Goal: Task Accomplishment & Management: Manage account settings

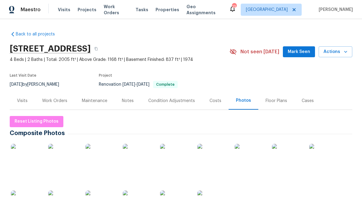
scroll to position [-4, 0]
click at [46, 127] on button "Reset Listing Photos" at bounding box center [37, 121] width 54 height 11
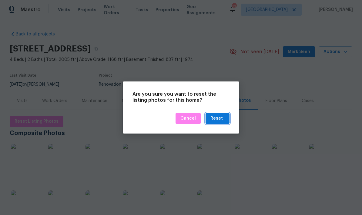
click at [222, 118] on div "Reset" at bounding box center [216, 119] width 12 height 8
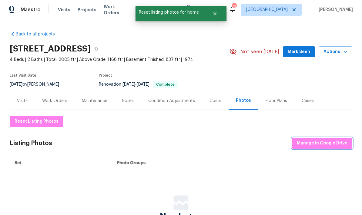
click at [315, 140] on span "Manage in Google Drive" at bounding box center [322, 144] width 51 height 8
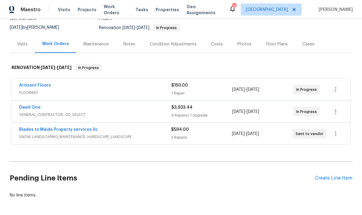
scroll to position [24, 0]
click at [316, 176] on div "Create Line Item" at bounding box center [333, 179] width 37 height 6
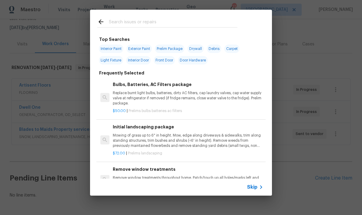
click at [124, 25] on input "text" at bounding box center [173, 22] width 129 height 9
type input "Clean"
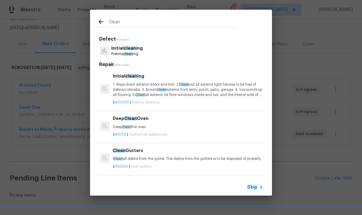
click at [124, 52] on p "Prelims clean ing" at bounding box center [127, 54] width 32 height 5
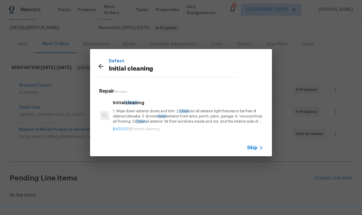
click at [143, 119] on p "1. Wipe down exterior doors and trim. 2. Clean out all exterior light fixtures …" at bounding box center [188, 116] width 150 height 15
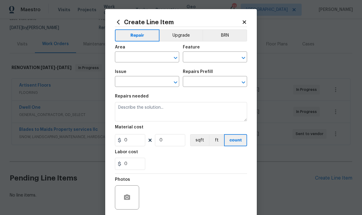
type input "Home Readiness Packages"
type input "Initial cleaning"
type textarea "1. Wipe down exterior doors and trim. 2. Clean out all exterior light fixtures …"
type input "1"
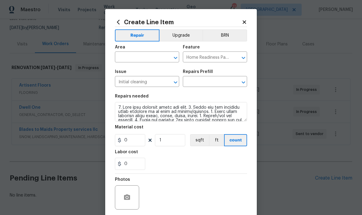
type input "Initial cleaning $400.00"
type input "400"
click at [129, 168] on input "0" at bounding box center [130, 164] width 30 height 12
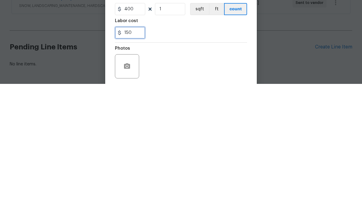
type input "150"
click at [167, 158] on div "150" at bounding box center [181, 164] width 132 height 12
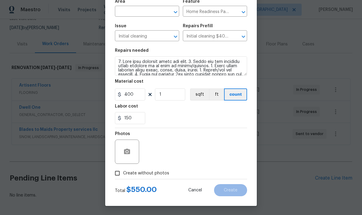
scroll to position [47, 0]
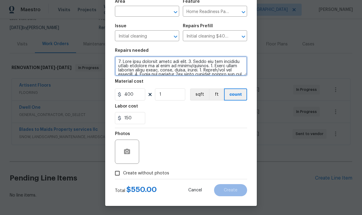
click at [118, 63] on textarea at bounding box center [181, 65] width 132 height 19
type textarea "INCLUDES WONDOW CLEANING. 1. Wipe down exterior doors and trim. 2. Clean out al…"
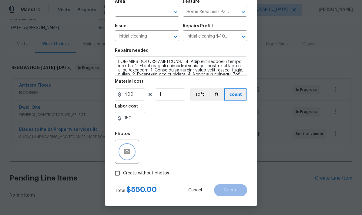
click at [120, 151] on button "button" at bounding box center [127, 152] width 15 height 15
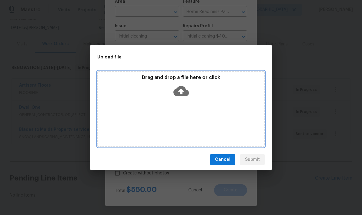
click at [126, 113] on div "Drag and drop a file here or click" at bounding box center [180, 109] width 167 height 76
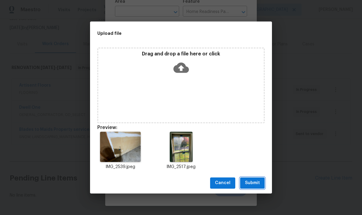
click at [253, 184] on span "Submit" at bounding box center [252, 184] width 15 height 8
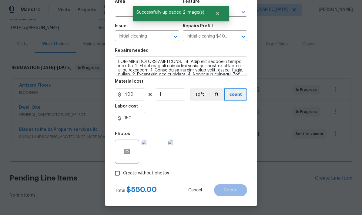
click at [129, 8] on input "text" at bounding box center [138, 11] width 47 height 9
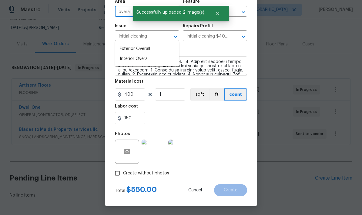
click at [127, 54] on li "Interior Overall" at bounding box center [147, 59] width 64 height 10
type input "Interior Overall"
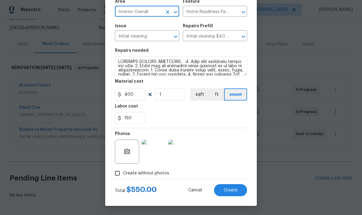
click at [224, 191] on span "Create" at bounding box center [231, 190] width 14 height 5
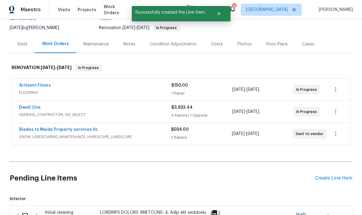
click at [25, 210] on input "checkbox" at bounding box center [27, 216] width 17 height 13
checkbox input "true"
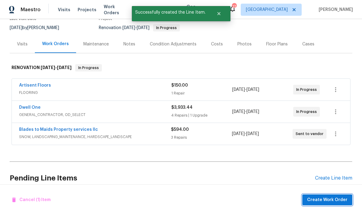
click at [325, 202] on span "Create Work Order" at bounding box center [327, 201] width 40 height 8
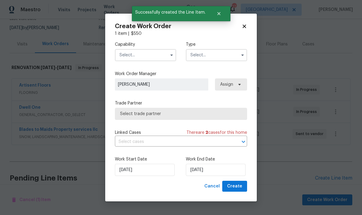
click at [126, 55] on input "text" at bounding box center [145, 55] width 61 height 12
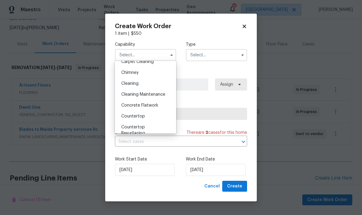
scroll to position [74, 0]
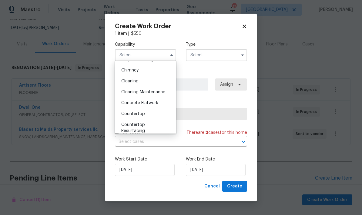
click at [123, 83] on span "Cleaning" at bounding box center [129, 81] width 17 height 4
type input "Cleaning"
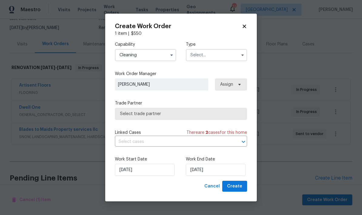
click at [199, 56] on input "text" at bounding box center [216, 55] width 61 height 12
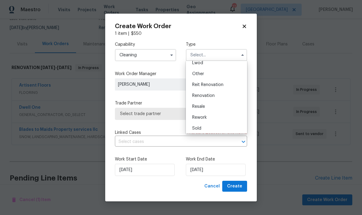
scroll to position [71, 0]
click at [194, 97] on span "Renovation" at bounding box center [203, 95] width 22 height 4
type input "Renovation"
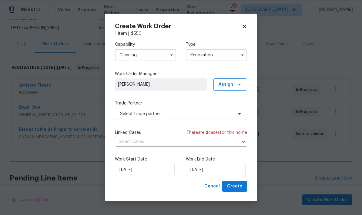
scroll to position [0, 0]
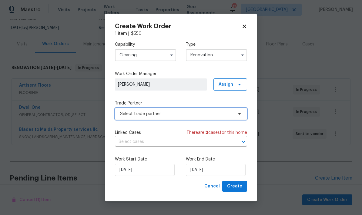
click at [134, 113] on span "Select trade partner" at bounding box center [176, 114] width 113 height 6
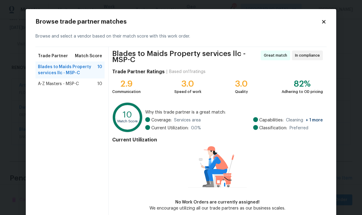
click at [49, 85] on span "A-Z Masters - MSP-C" at bounding box center [58, 84] width 41 height 6
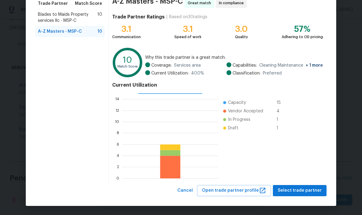
scroll to position [52, 0]
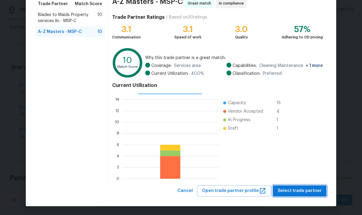
click at [308, 188] on span "Select trade partner" at bounding box center [300, 191] width 44 height 8
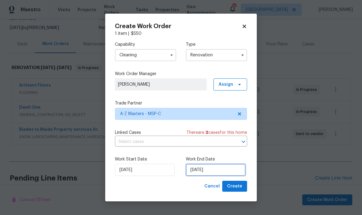
click at [223, 172] on input "[DATE]" at bounding box center [216, 170] width 60 height 12
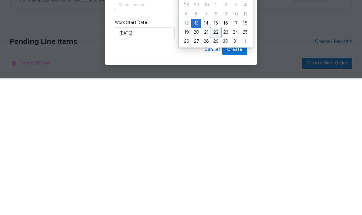
click at [217, 165] on div "22" at bounding box center [216, 169] width 10 height 8
type input "[DATE]"
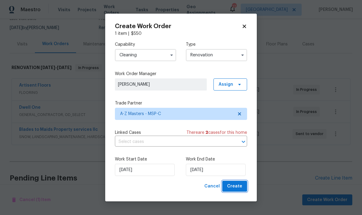
click at [235, 188] on span "Create" at bounding box center [234, 187] width 15 height 8
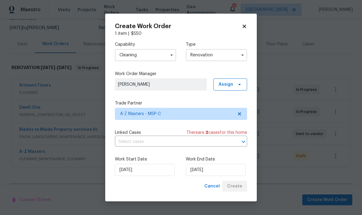
scroll to position [0, 0]
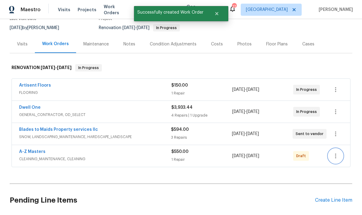
click at [333, 153] on icon "button" at bounding box center [335, 156] width 7 height 7
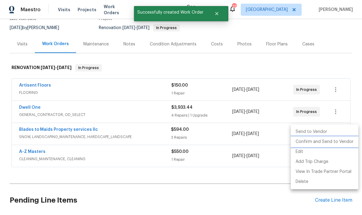
click at [313, 143] on li "Confirm and Send to Vendor" at bounding box center [325, 142] width 68 height 10
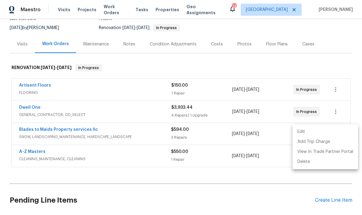
click at [28, 89] on div at bounding box center [181, 107] width 362 height 215
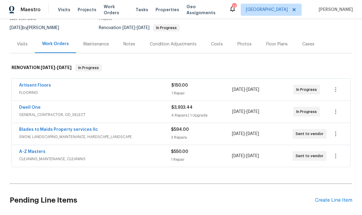
click at [213, 35] on div "Costs" at bounding box center [217, 44] width 26 height 18
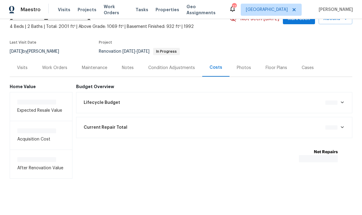
scroll to position [9, 0]
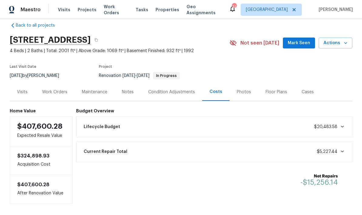
click at [51, 89] on div "Work Orders" at bounding box center [54, 92] width 25 height 6
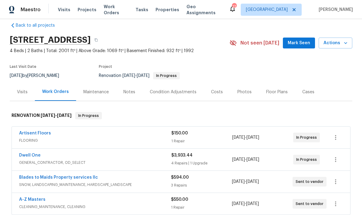
click at [24, 153] on link "Dwell One" at bounding box center [30, 155] width 22 height 4
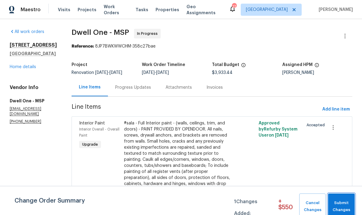
click at [341, 203] on span "Submit Changes" at bounding box center [341, 207] width 21 height 14
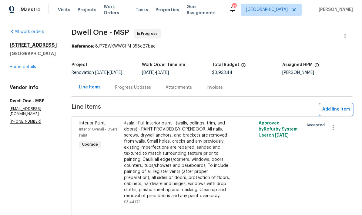
click at [341, 108] on span "Add line item" at bounding box center [336, 110] width 28 height 8
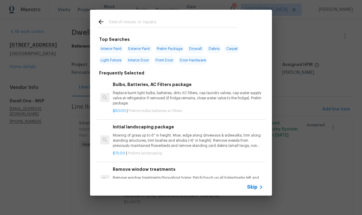
click at [168, 45] on span "Prelim Package" at bounding box center [169, 49] width 29 height 8
type input "Prelim Package"
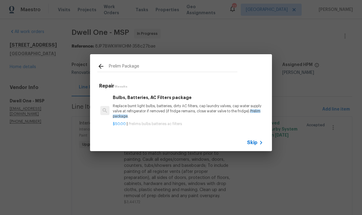
click at [142, 109] on p "Replace burnt light bulbs, batteries, dirty AC filters, cap laundry valves, cap…" at bounding box center [188, 111] width 150 height 15
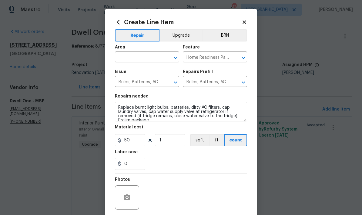
click at [119, 58] on input "text" at bounding box center [138, 57] width 47 height 9
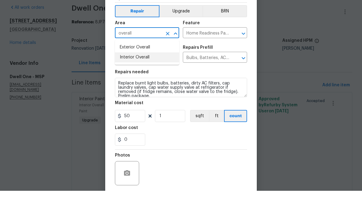
click at [126, 77] on li "Interior Overall" at bounding box center [147, 82] width 64 height 10
type input "Interior Overall"
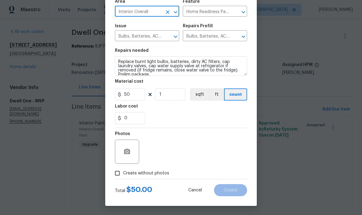
scroll to position [47, 0]
click at [126, 156] on button "button" at bounding box center [127, 152] width 15 height 15
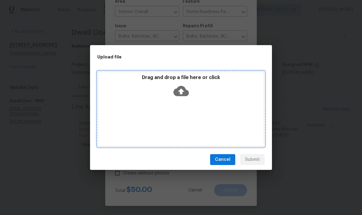
click at [231, 113] on div "Drag and drop a file here or click" at bounding box center [180, 109] width 167 height 76
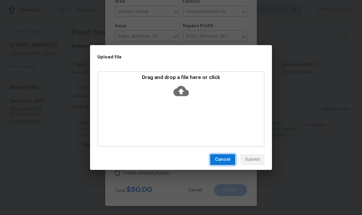
click at [222, 163] on span "Cancel" at bounding box center [222, 160] width 15 height 8
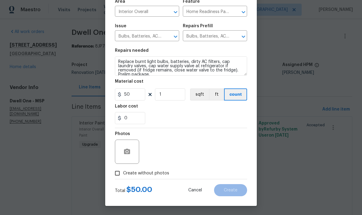
click at [108, 171] on div "Create Line Item Repair Upgrade BRN Area Interior Overall ​ Feature Home Readin…" at bounding box center [181, 84] width 152 height 243
click at [113, 175] on input "Create without photos" at bounding box center [118, 174] width 12 height 12
checkbox input "true"
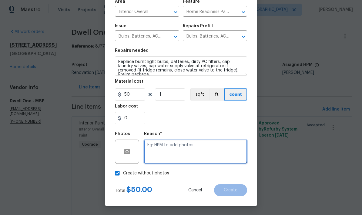
click at [156, 150] on textarea at bounding box center [195, 152] width 103 height 24
click at [174, 146] on textarea at bounding box center [195, 152] width 103 height 24
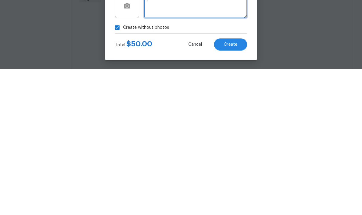
type textarea "."
click at [232, 184] on button "Create" at bounding box center [230, 190] width 33 height 12
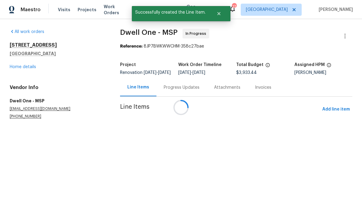
scroll to position [0, 0]
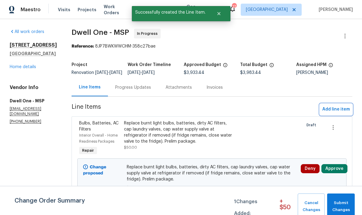
click at [335, 112] on span "Add line item" at bounding box center [336, 110] width 28 height 8
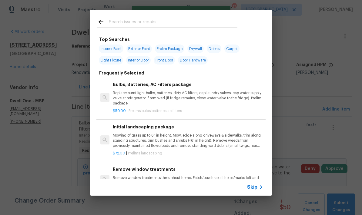
click at [110, 25] on input "text" at bounding box center [173, 22] width 129 height 9
type input "Demo"
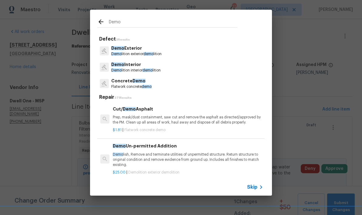
click at [119, 51] on p "Demo Exterior" at bounding box center [136, 48] width 50 height 6
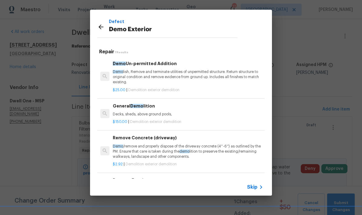
click at [135, 112] on p "Decks, sheds, above ground pools," at bounding box center [188, 114] width 150 height 5
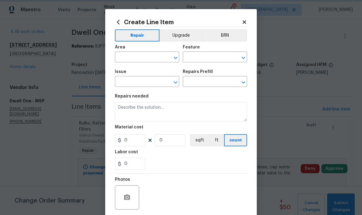
type input "Demolition"
type input "Demo Exterior"
type input "General Demolition $150.00"
type textarea "Decks, sheds, above ground pools,"
type input "150"
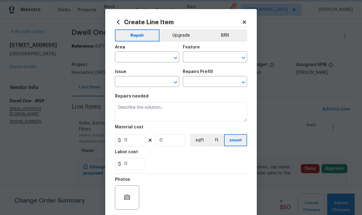
type input "1"
click at [122, 58] on input "text" at bounding box center [138, 57] width 47 height 9
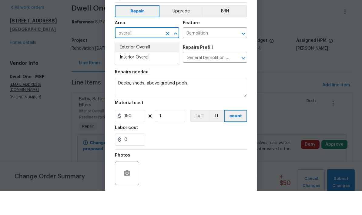
click at [123, 67] on li "Exterior Overall" at bounding box center [147, 72] width 64 height 10
type input "Exterior Overall"
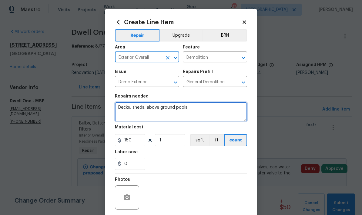
click at [185, 109] on textarea "Decks, sheds, above ground pools," at bounding box center [181, 111] width 132 height 19
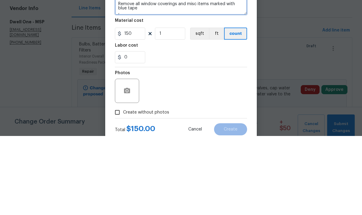
scroll to position [28, 0]
type textarea "Remove metal shed in backyard and flooring. MOVE washer and dryer out of laundr…"
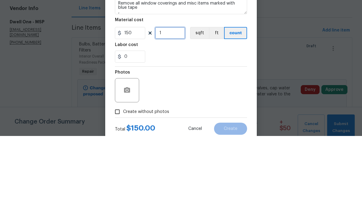
click at [163, 106] on input "1" at bounding box center [170, 112] width 30 height 12
type input "2"
click at [133, 130] on input "0" at bounding box center [130, 136] width 30 height 12
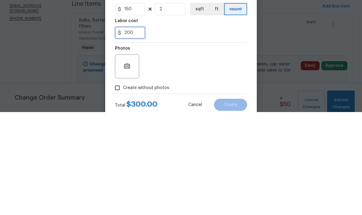
type input "200"
click at [170, 146] on div "Photos" at bounding box center [181, 165] width 132 height 39
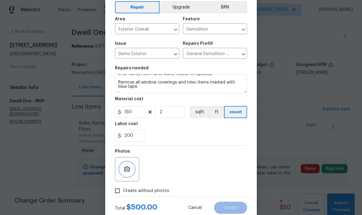
click at [120, 169] on button "button" at bounding box center [127, 169] width 15 height 15
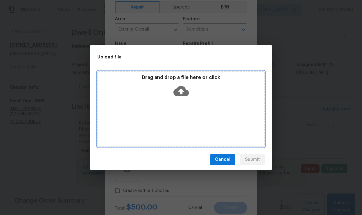
click at [221, 106] on div "Drag and drop a file here or click" at bounding box center [180, 109] width 167 height 76
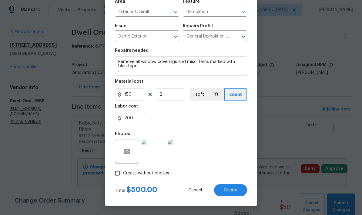
scroll to position [47, 0]
click at [228, 192] on span "Create" at bounding box center [231, 190] width 14 height 5
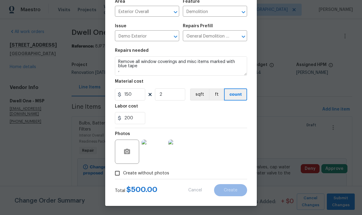
type input "0"
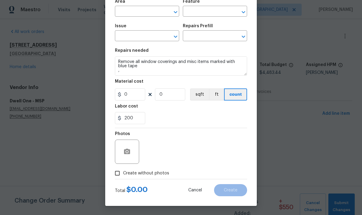
scroll to position [0, 0]
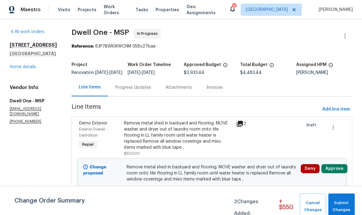
click at [326, 173] on button "Approve" at bounding box center [334, 168] width 26 height 9
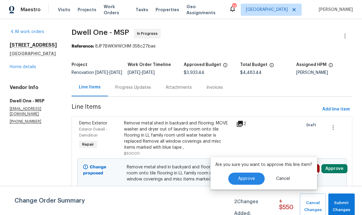
click at [244, 180] on span "Approve" at bounding box center [246, 179] width 17 height 5
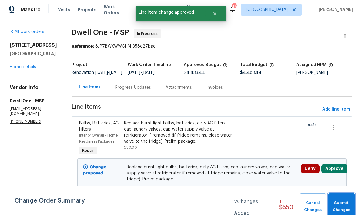
click at [340, 204] on span "Submit Changes" at bounding box center [341, 207] width 20 height 14
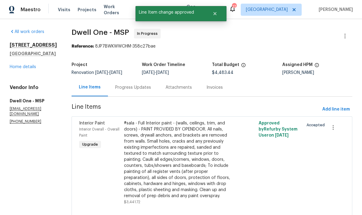
click at [17, 69] on link "Home details" at bounding box center [23, 67] width 26 height 4
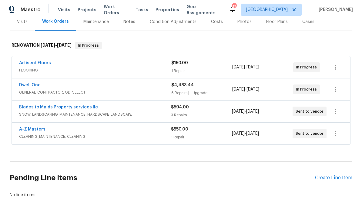
scroll to position [79, 0]
click at [324, 178] on div "Create Line Item" at bounding box center [333, 179] width 37 height 6
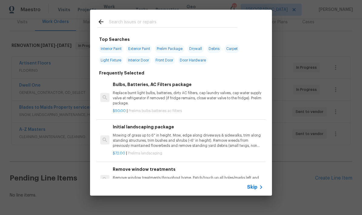
click at [109, 23] on input "text" at bounding box center [173, 22] width 129 height 9
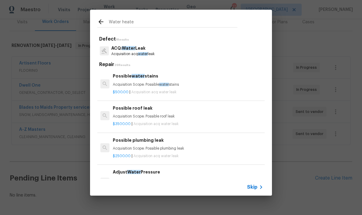
type input "Water heater"
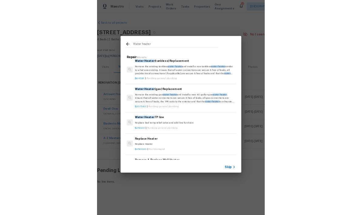
scroll to position [134, 1]
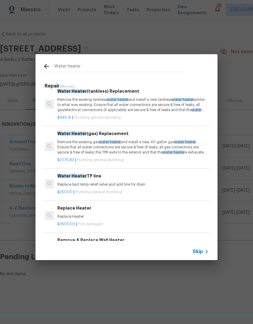
click at [67, 145] on p "Remove the existing gas water heater and install a new 40 gallon gas water heat…" at bounding box center [132, 147] width 150 height 15
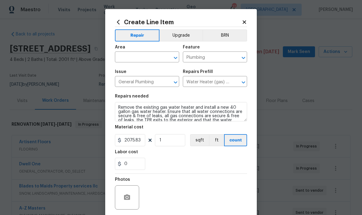
click at [126, 60] on input "text" at bounding box center [138, 57] width 47 height 9
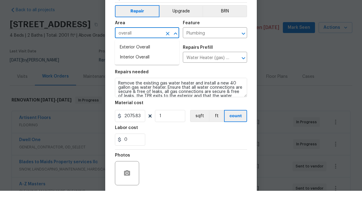
click at [123, 77] on li "Interior Overall" at bounding box center [147, 82] width 64 height 10
type input "Interior Overall"
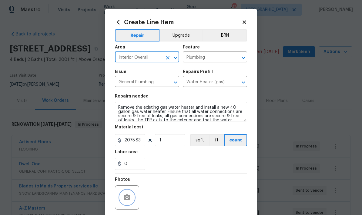
click at [121, 196] on button "button" at bounding box center [127, 197] width 15 height 15
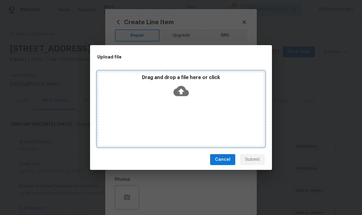
click at [226, 107] on div "Drag and drop a file here or click" at bounding box center [180, 109] width 167 height 76
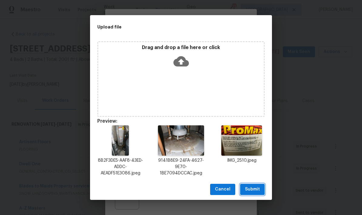
click at [254, 190] on span "Submit" at bounding box center [252, 190] width 15 height 8
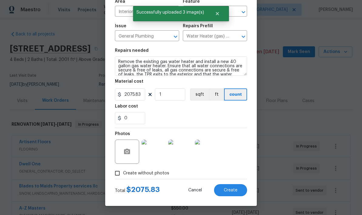
click at [232, 190] on span "Create" at bounding box center [231, 190] width 14 height 5
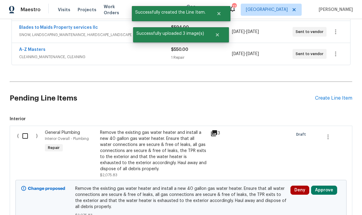
scroll to position [171, 0]
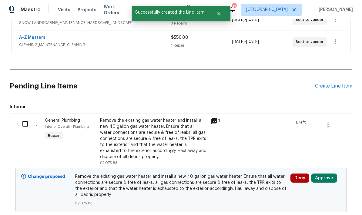
click at [27, 118] on input "checkbox" at bounding box center [27, 124] width 17 height 13
checkbox input "true"
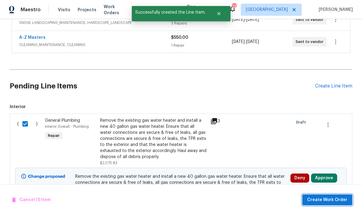
click at [329, 199] on span "Create Work Order" at bounding box center [327, 201] width 40 height 8
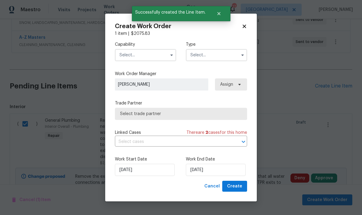
click at [128, 57] on input "text" at bounding box center [145, 55] width 61 height 12
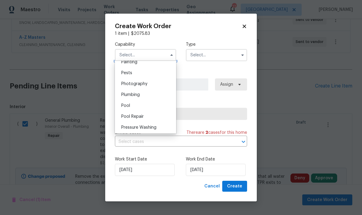
scroll to position [517, 0]
click at [123, 94] on span "Plumbing" at bounding box center [130, 93] width 18 height 4
type input "Plumbing"
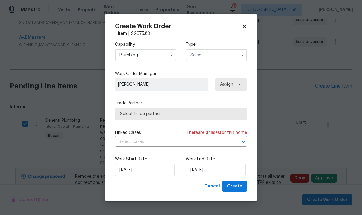
click at [219, 53] on input "text" at bounding box center [216, 55] width 61 height 12
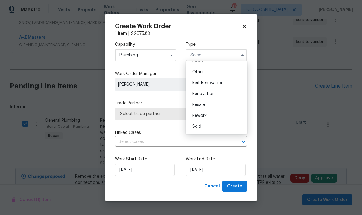
scroll to position [72, 0]
click at [213, 95] on span "Renovation" at bounding box center [203, 94] width 22 height 4
type input "Renovation"
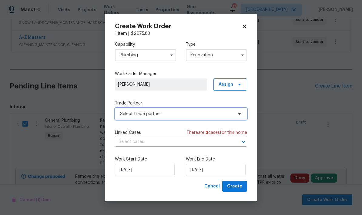
click at [125, 115] on span "Select trade partner" at bounding box center [176, 114] width 113 height 6
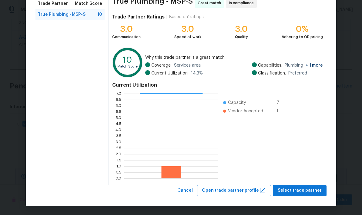
scroll to position [52, 0]
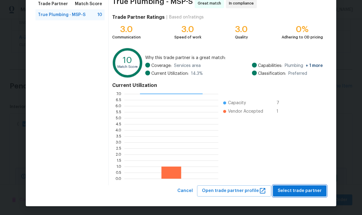
click at [303, 188] on span "Select trade partner" at bounding box center [300, 191] width 44 height 8
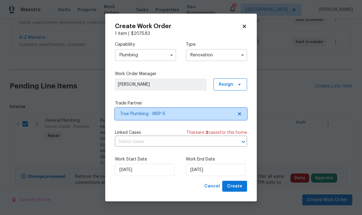
scroll to position [0, 0]
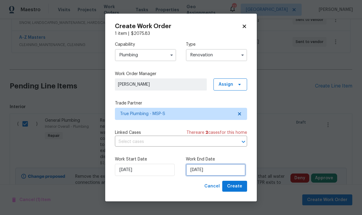
click at [230, 169] on input "[DATE]" at bounding box center [216, 170] width 60 height 12
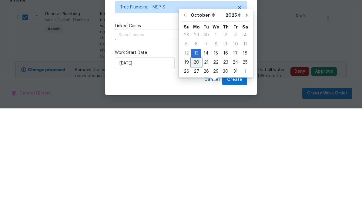
click at [197, 165] on div "20" at bounding box center [196, 169] width 10 height 8
type input "[DATE]"
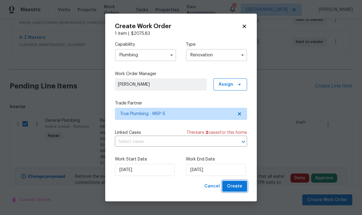
click at [235, 186] on span "Create" at bounding box center [234, 187] width 15 height 8
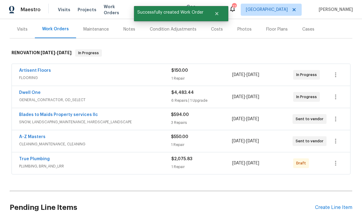
scroll to position [70, 0]
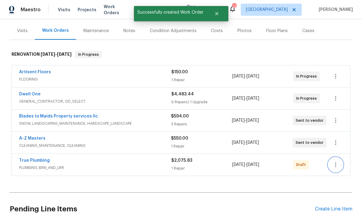
click at [334, 161] on icon "button" at bounding box center [335, 164] width 7 height 7
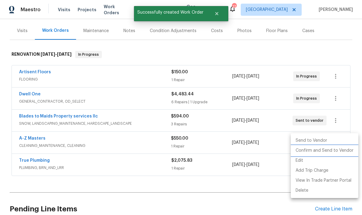
click at [321, 151] on li "Confirm and Send to Vendor" at bounding box center [325, 151] width 68 height 10
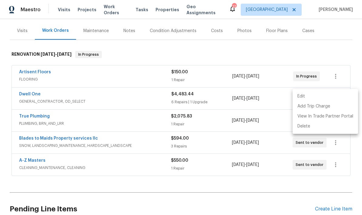
click at [7, 76] on div at bounding box center [181, 107] width 362 height 215
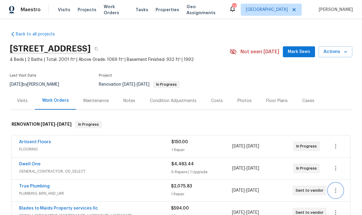
scroll to position [0, 0]
click at [98, 47] on icon "button" at bounding box center [96, 48] width 3 height 3
click at [335, 46] on button "Actions" at bounding box center [336, 51] width 34 height 11
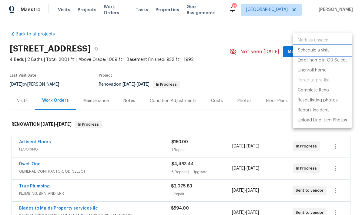
click at [304, 53] on p "Schedule a visit" at bounding box center [313, 50] width 31 height 6
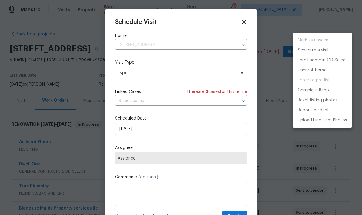
click at [126, 74] on div at bounding box center [181, 107] width 362 height 215
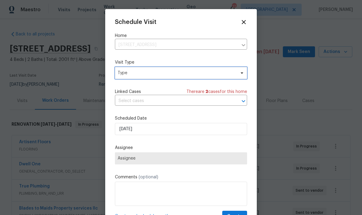
click at [126, 78] on span "Type" at bounding box center [181, 73] width 132 height 12
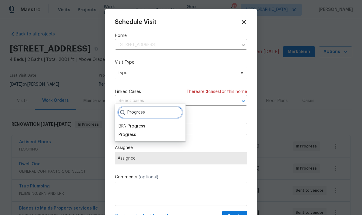
type input "Progress"
click at [125, 132] on div "Progress" at bounding box center [128, 135] width 18 height 6
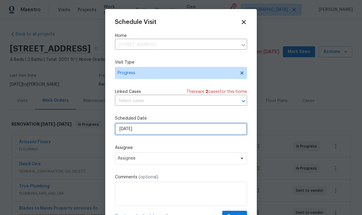
click at [143, 130] on input "[DATE]" at bounding box center [181, 129] width 132 height 12
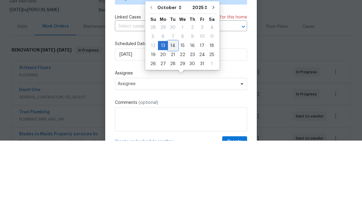
click at [172, 116] on div "14" at bounding box center [173, 120] width 10 height 8
type input "[DATE]"
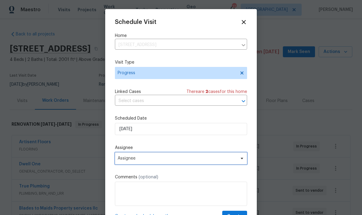
click at [136, 161] on span "Assignee" at bounding box center [177, 158] width 119 height 5
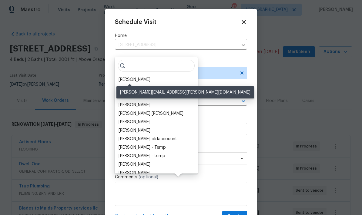
click at [128, 77] on div "[PERSON_NAME]" at bounding box center [135, 80] width 32 height 6
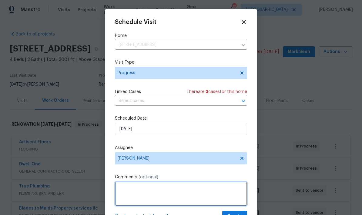
click at [122, 193] on textarea at bounding box center [181, 194] width 132 height 24
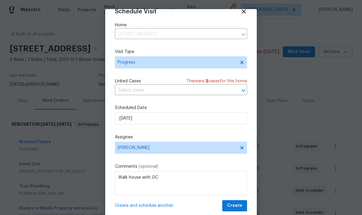
scroll to position [12, 0]
type textarea "Walk house with GC"
click at [234, 206] on span "Create" at bounding box center [234, 206] width 15 height 8
